Goal: Information Seeking & Learning: Learn about a topic

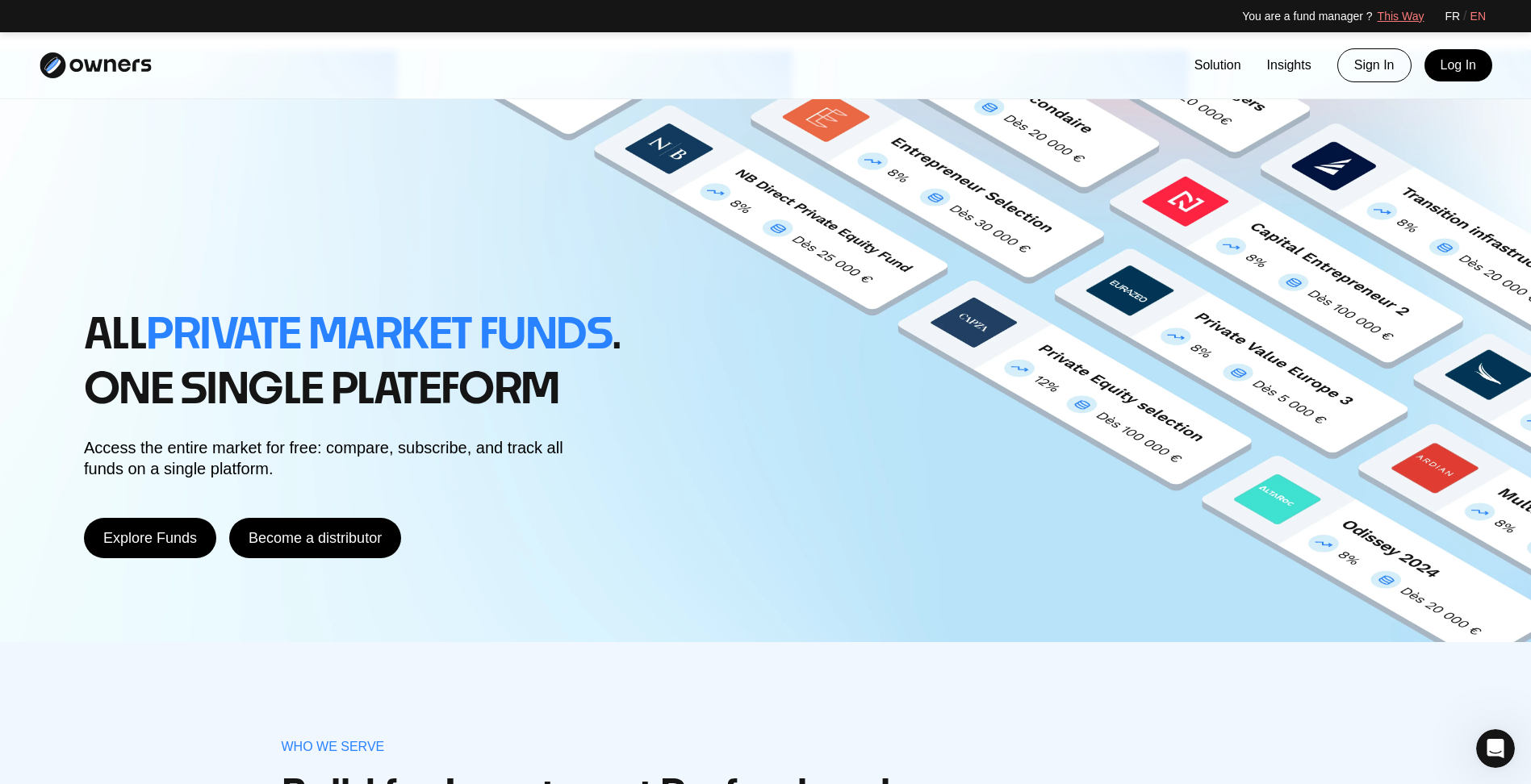
click at [1450, 12] on link "FR" at bounding box center [1452, 17] width 16 height 17
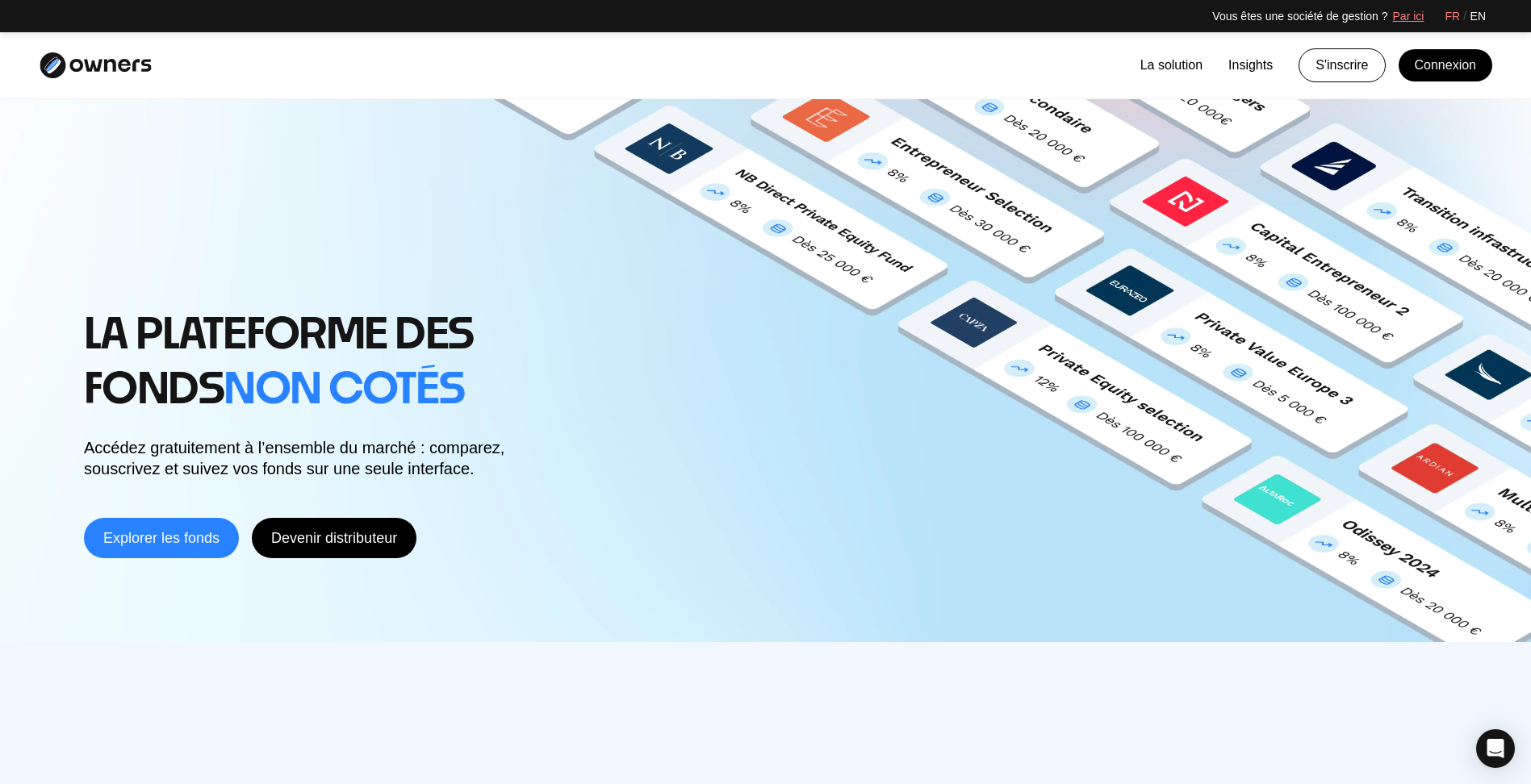
click at [204, 528] on link "Explorer les fonds" at bounding box center [161, 538] width 155 height 41
click at [1193, 68] on link "La solution" at bounding box center [1171, 64] width 62 height 19
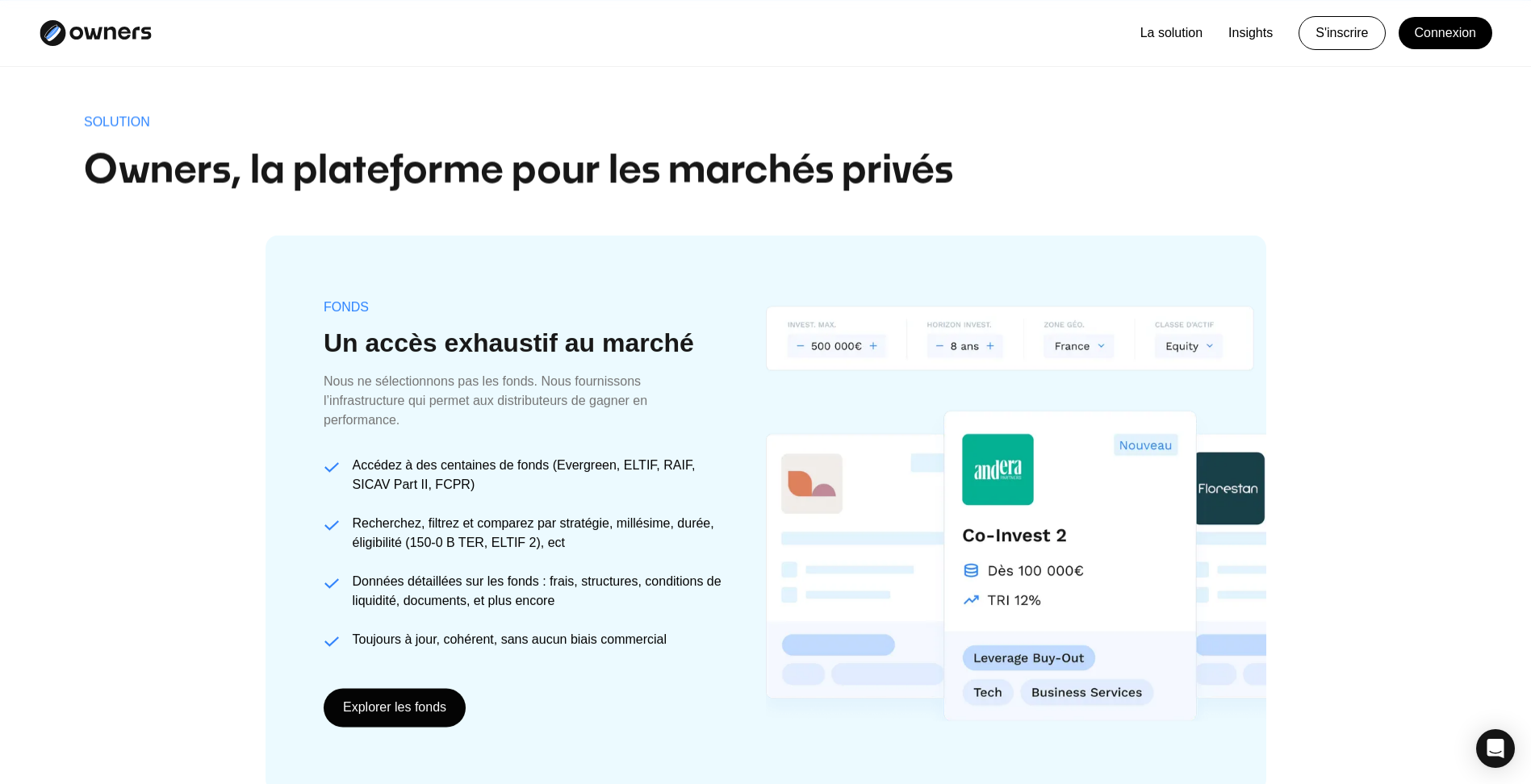
scroll to position [1266, 0]
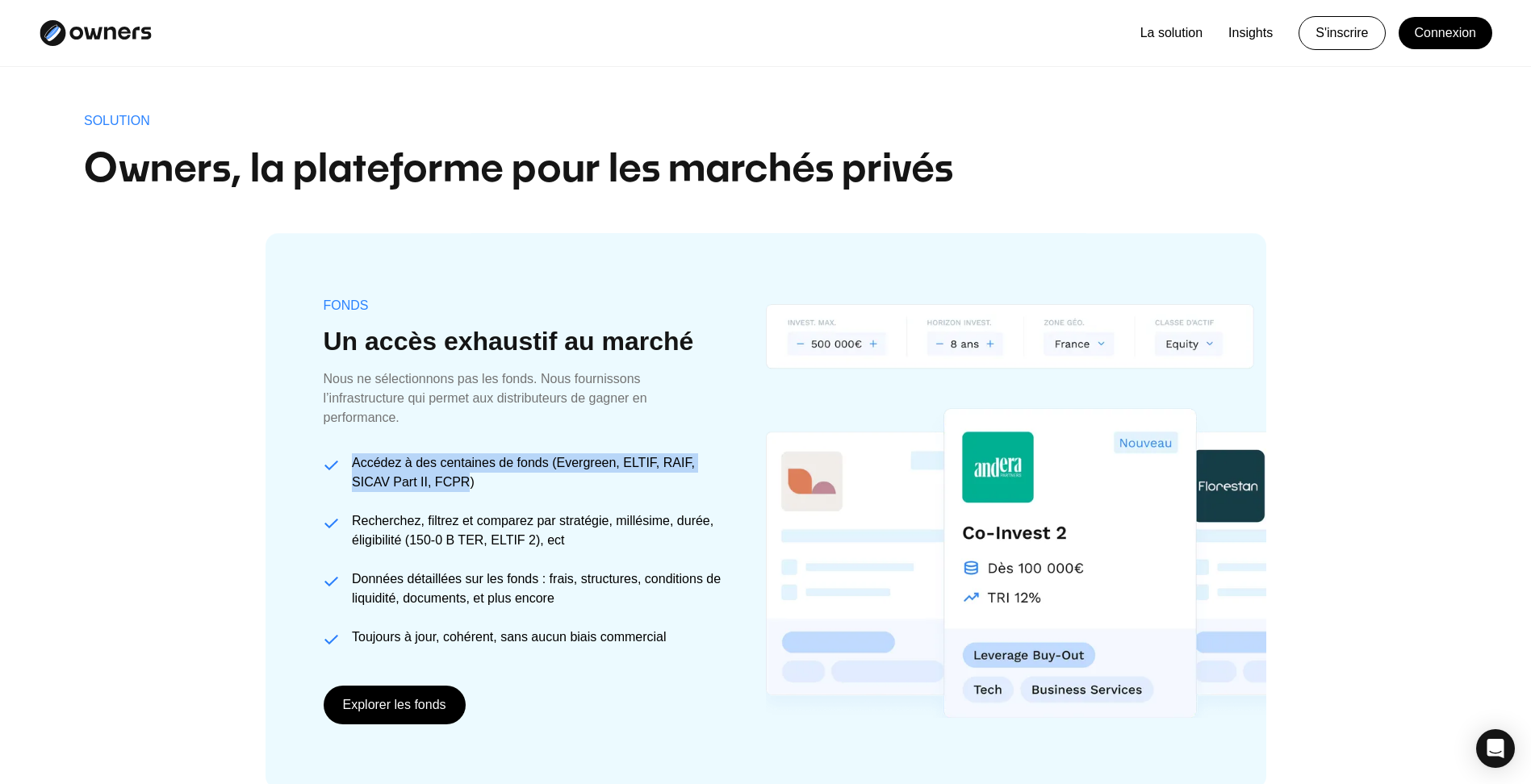
drag, startPoint x: 353, startPoint y: 462, endPoint x: 470, endPoint y: 474, distance: 117.6
click at [470, 474] on div "Accédez à des centaines de fonds (Evergreen, ELTIF, RAIF, SICAV Part II, FCPR)" at bounding box center [539, 473] width 374 height 39
copy div "Accédez à des centaines de fonds (Evergreen, ELTIF, RAIF, SICAV Part II, FCPR"
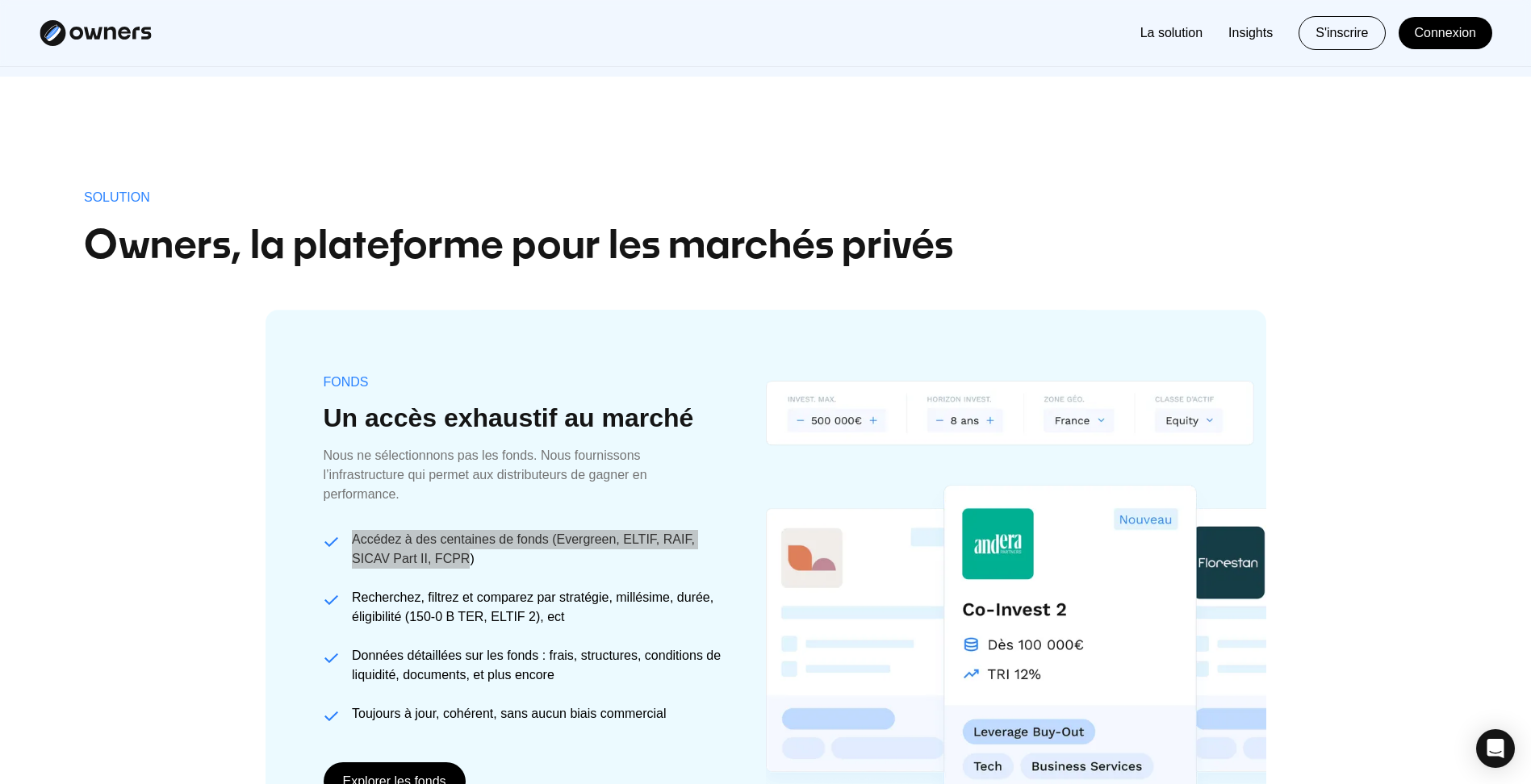
scroll to position [1105, 0]
